Goal: Task Accomplishment & Management: Use online tool/utility

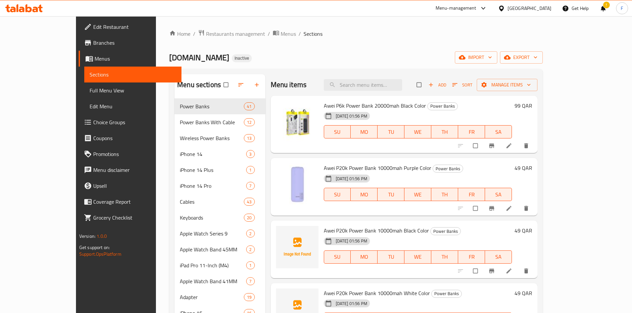
click at [331, 93] on div "Menu items Add Sort Manage items" at bounding box center [404, 85] width 267 height 22
click at [492, 61] on span "import" at bounding box center [476, 57] width 32 height 8
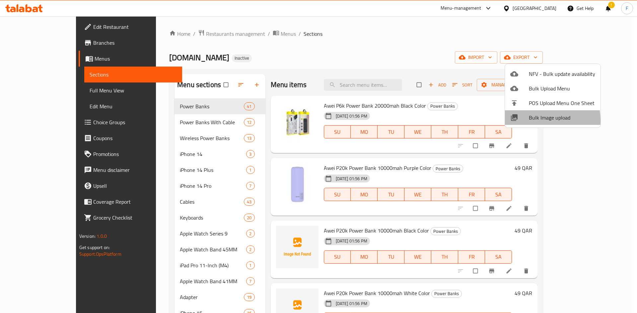
click at [533, 120] on span "Bulk Image upload" at bounding box center [562, 118] width 66 height 8
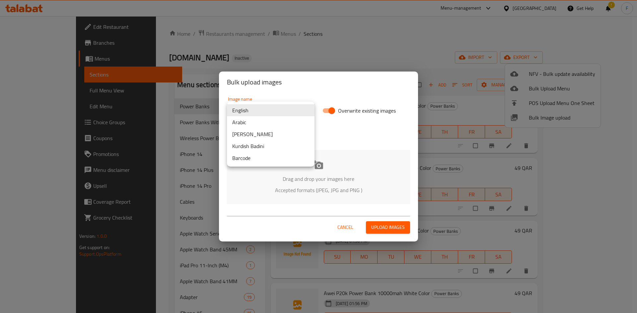
click at [258, 106] on body "​ Menu-management [GEOGRAPHIC_DATA] Get Help ! F Edit Restaurant Branches Menus…" at bounding box center [318, 164] width 637 height 297
click at [259, 158] on li "Barcode" at bounding box center [271, 158] width 88 height 12
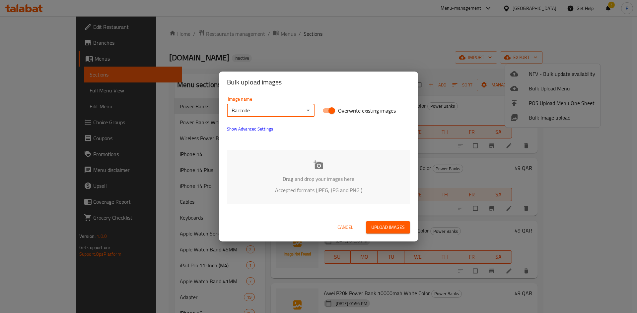
click at [312, 165] on div "Drag and drop your images here Accepted formats (JPEG, JPG and PNG )" at bounding box center [318, 177] width 183 height 54
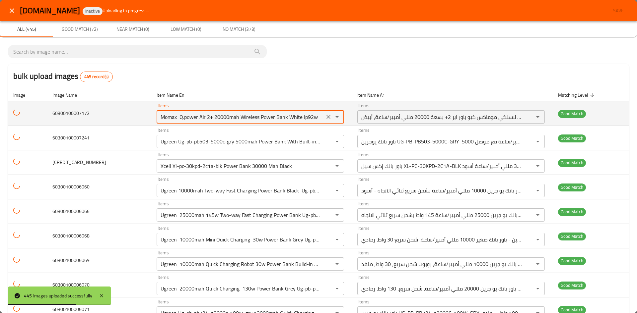
drag, startPoint x: 144, startPoint y: 115, endPoint x: 290, endPoint y: 113, distance: 146.0
click at [307, 115] on input "Momax Q.power Air 2+ 20000mah Wireless Power Bank White Ip92w" at bounding box center [241, 116] width 164 height 9
click at [270, 113] on input "Momax Q.power Air 2+ 20000mah Wireless Power Bank White Ip92w" at bounding box center [241, 116] width 164 height 9
drag, startPoint x: 295, startPoint y: 118, endPoint x: 138, endPoint y: 123, distance: 157.7
click at [157, 123] on div "Momax Q.power Air 2+ 20000mah Wireless Power Bank White Ip92w Items" at bounding box center [250, 116] width 187 height 13
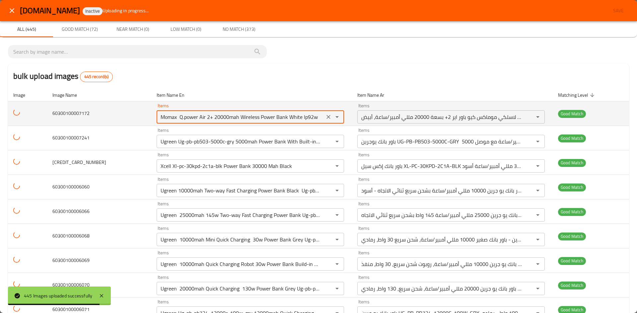
click at [258, 118] on input "Momax Q.power Air 2+ 20000mah Wireless Power Bank White Ip92w" at bounding box center [241, 116] width 164 height 9
click at [278, 116] on input "Momax Q.power Air 2+ 20000mah Wireless Power Bank White Ip92w" at bounding box center [241, 116] width 164 height 9
click at [293, 116] on input "Momax Q.power Air 2+ 20000mah Wireless Power Bank White Ip92w" at bounding box center [241, 116] width 164 height 9
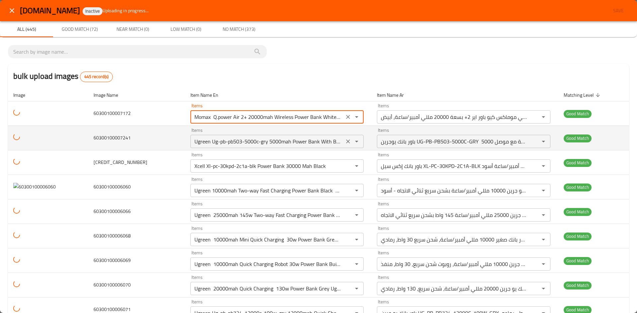
paste input "60300100007172"
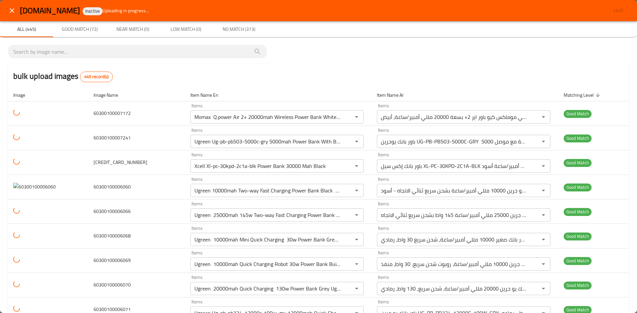
type input "Momax Q.power Air 2+ 20000mah Wireless Power Bank White Ip92w"
